Goal: Ask a question

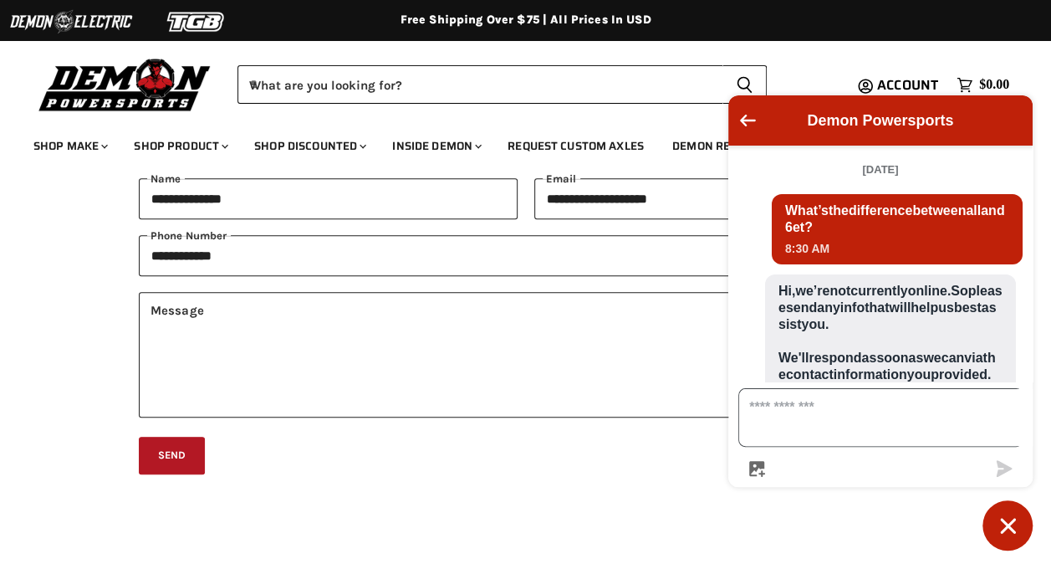
scroll to position [1537, 0]
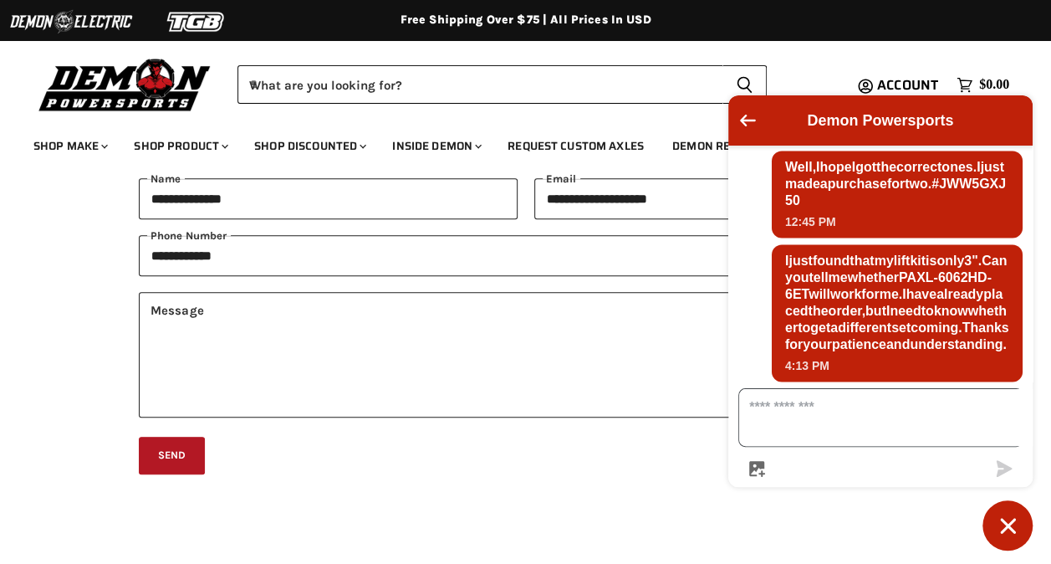
click at [777, 429] on textarea "Message us" at bounding box center [891, 417] width 304 height 57
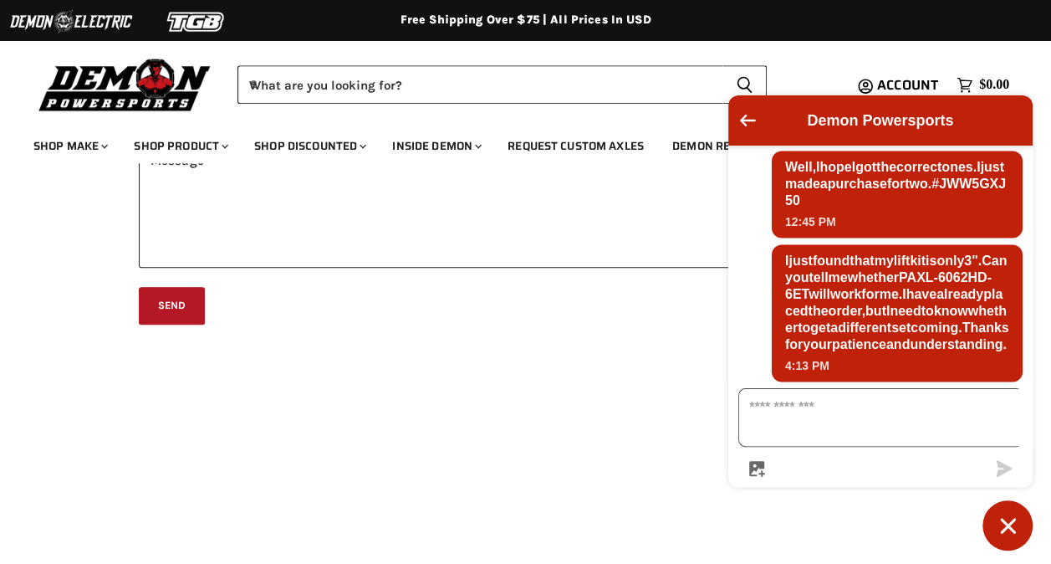
scroll to position [335, 0]
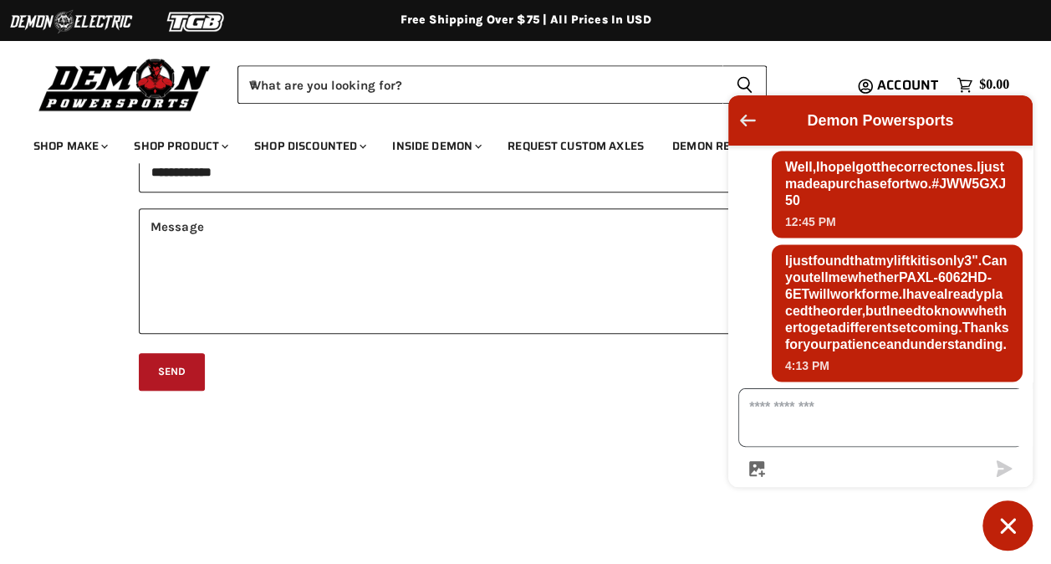
click at [741, 119] on icon "Go back to the main screen" at bounding box center [748, 121] width 16 height 12
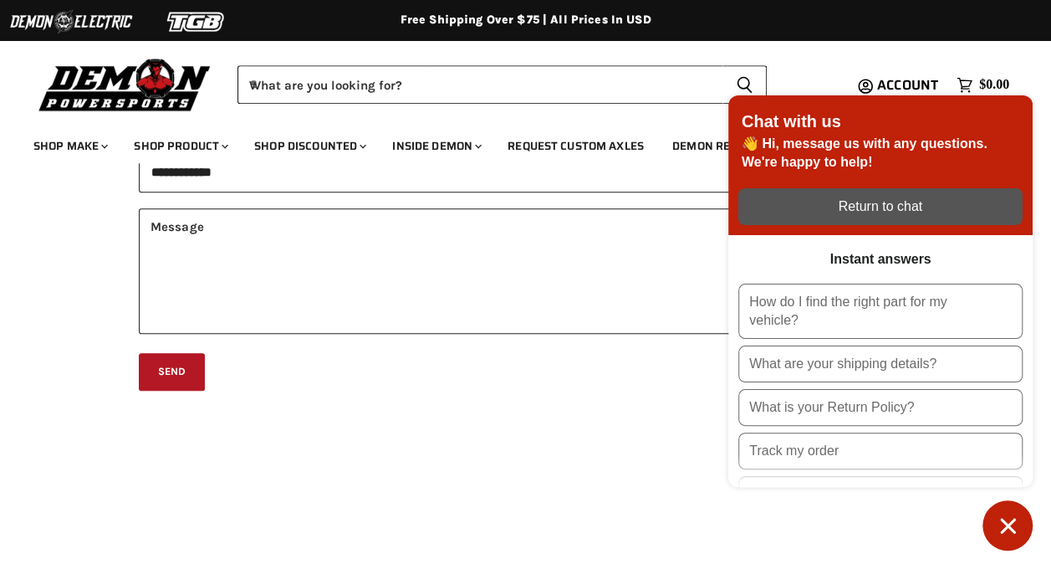
click at [1012, 520] on icon "Chat window" at bounding box center [1007, 525] width 15 height 15
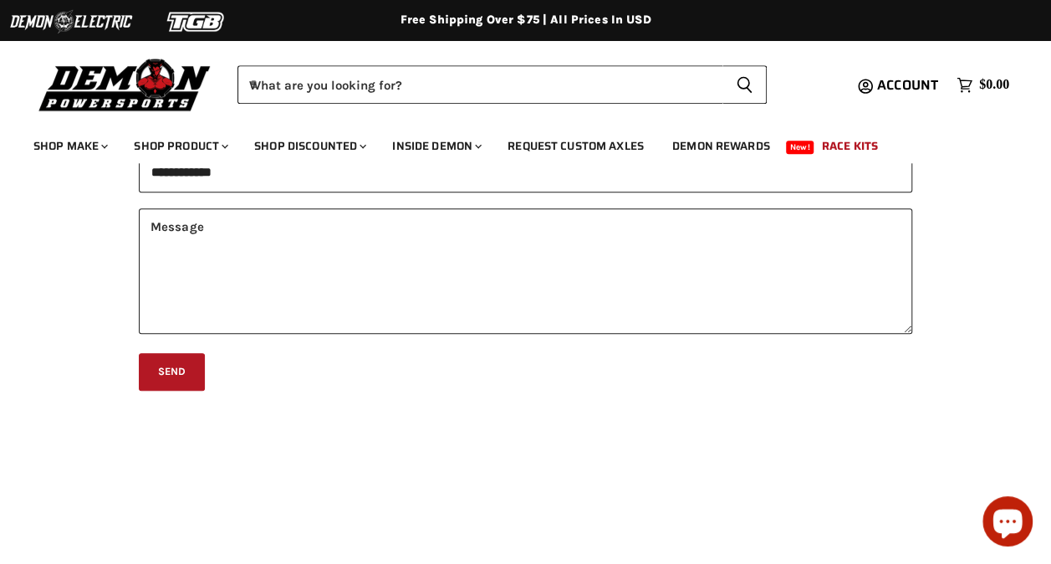
scroll to position [0, 0]
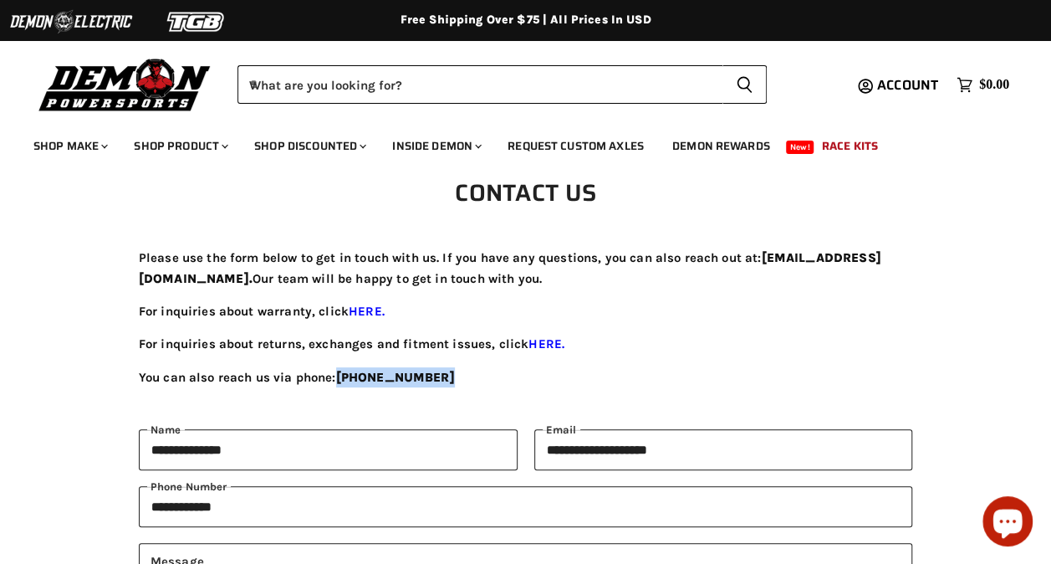
drag, startPoint x: 338, startPoint y: 376, endPoint x: 438, endPoint y: 379, distance: 100.4
click at [438, 379] on p "You can also reach us via phone: 1-855-373-4685" at bounding box center [526, 377] width 775 height 20
click at [1011, 520] on icon "Chat window" at bounding box center [1008, 523] width 29 height 29
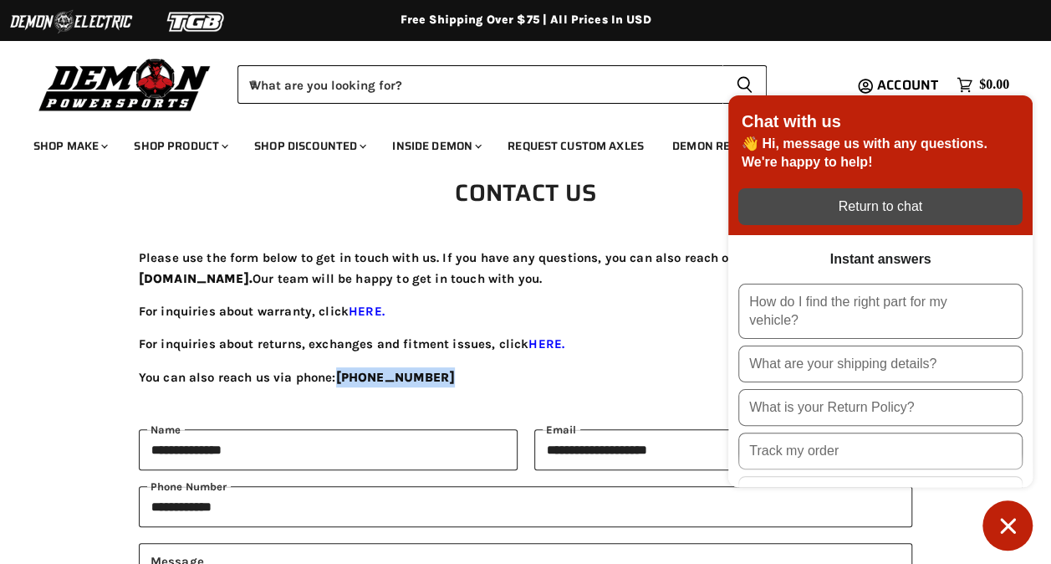
click at [860, 212] on div "Return to chat" at bounding box center [881, 206] width 264 height 18
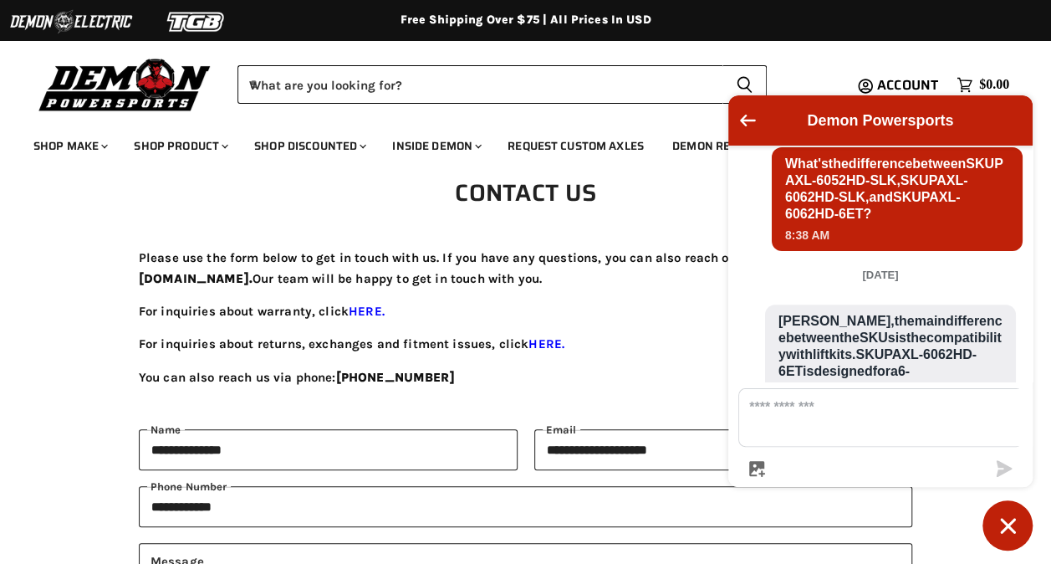
scroll to position [251, 0]
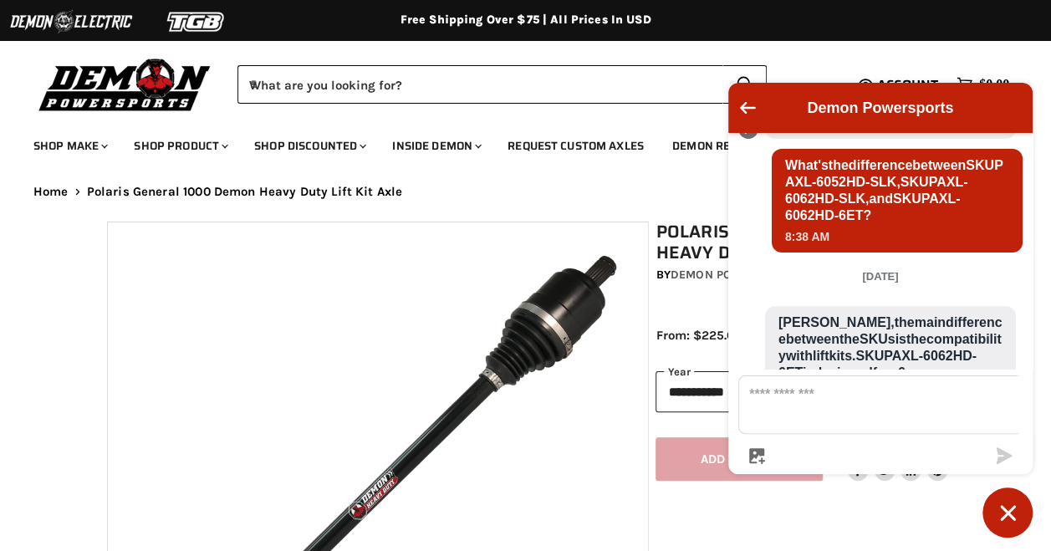
scroll to position [283, 0]
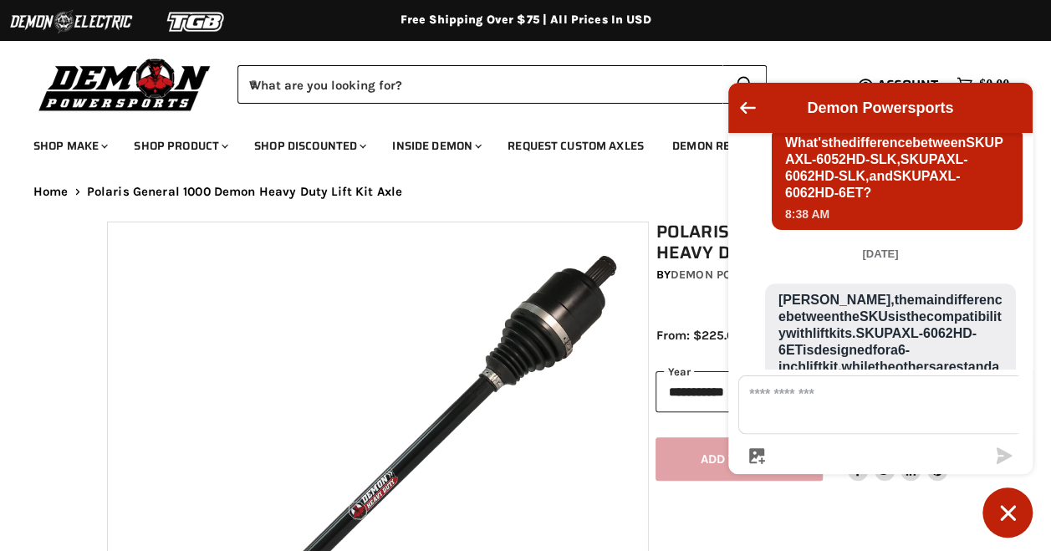
click at [915, 202] on span "What's the difference between SKU PAXL-6052HD-SLK, SKU PAXL-6062HD-SLK, and SKU…" at bounding box center [897, 168] width 224 height 67
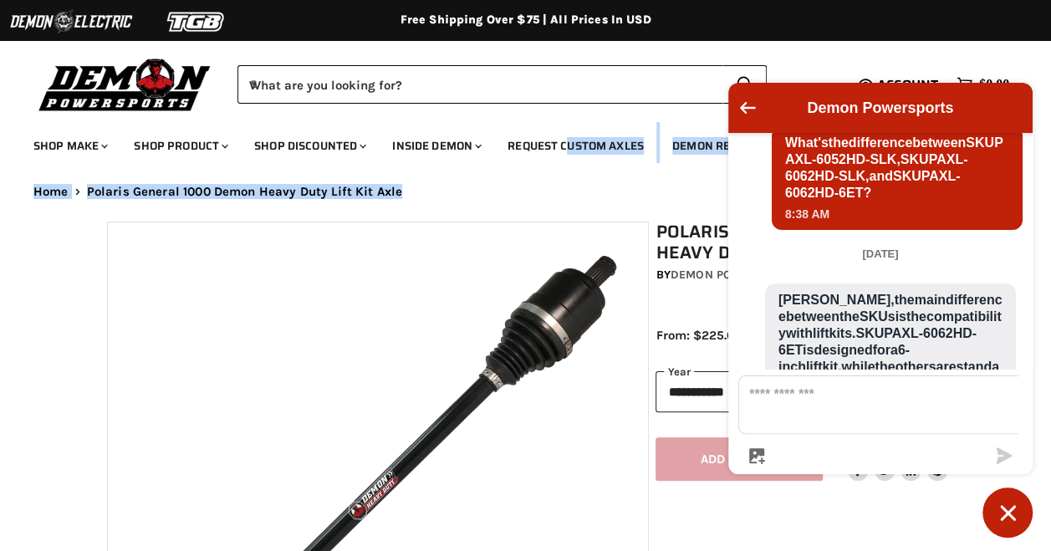
drag, startPoint x: 492, startPoint y: 194, endPoint x: 565, endPoint y: 127, distance: 99.5
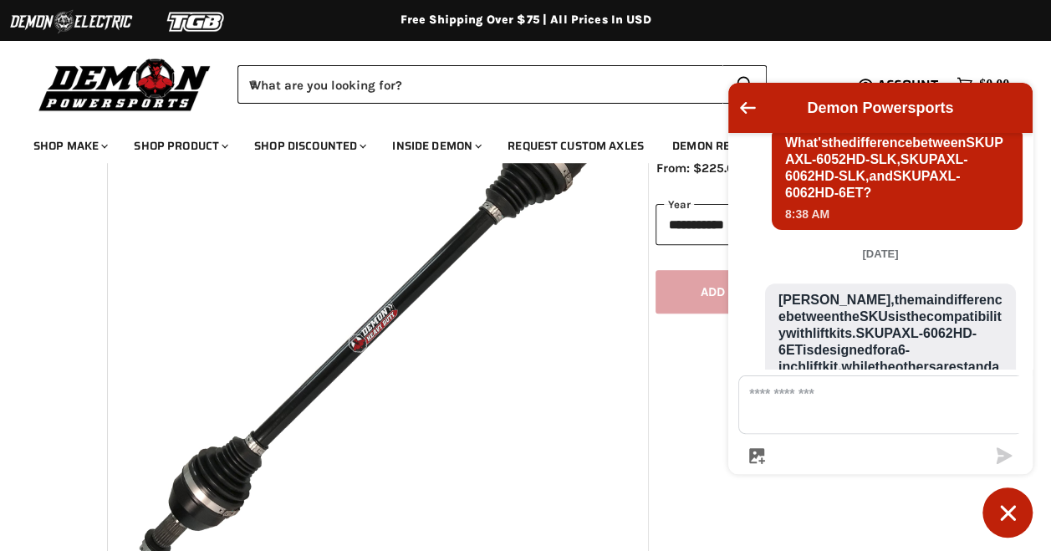
scroll to position [84, 0]
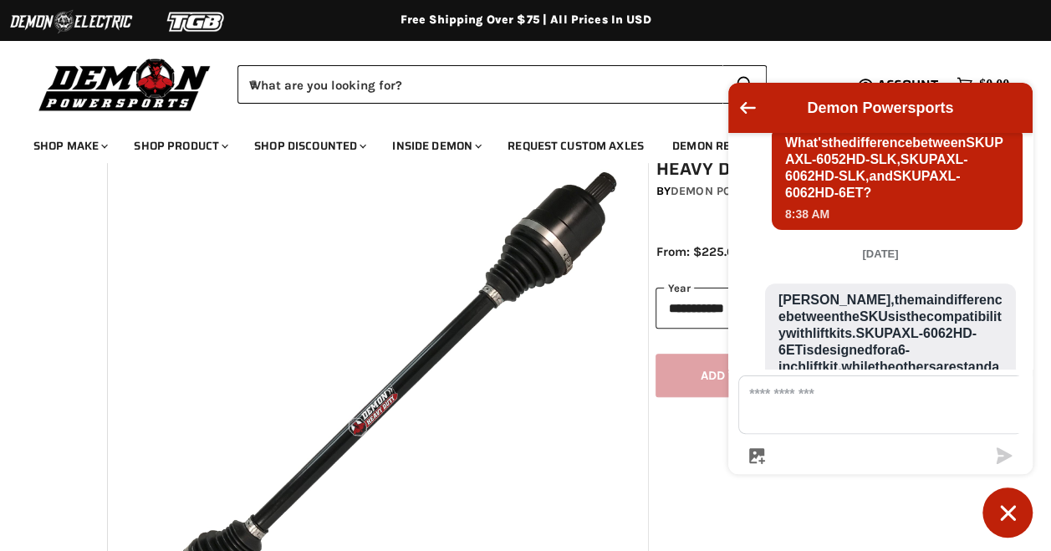
click at [914, 202] on span "What's the difference between SKU PAXL-6052HD-SLK, SKU PAXL-6062HD-SLK, and SKU…" at bounding box center [897, 168] width 224 height 67
click at [727, 503] on inbox-online-store-chat at bounding box center [880, 310] width 314 height 455
click at [1010, 502] on icon "Chat window" at bounding box center [1008, 513] width 26 height 26
